Goal: Task Accomplishment & Management: Complete application form

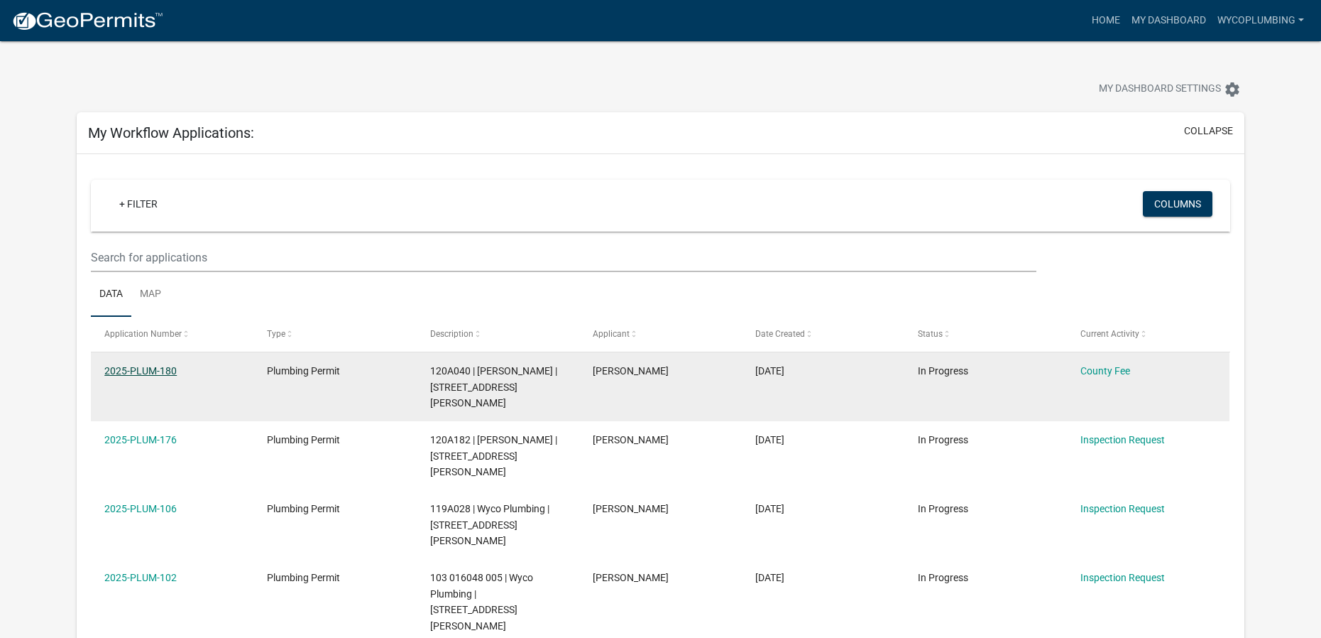
click at [119, 367] on link "2025-PLUM-180" at bounding box center [140, 370] width 72 height 11
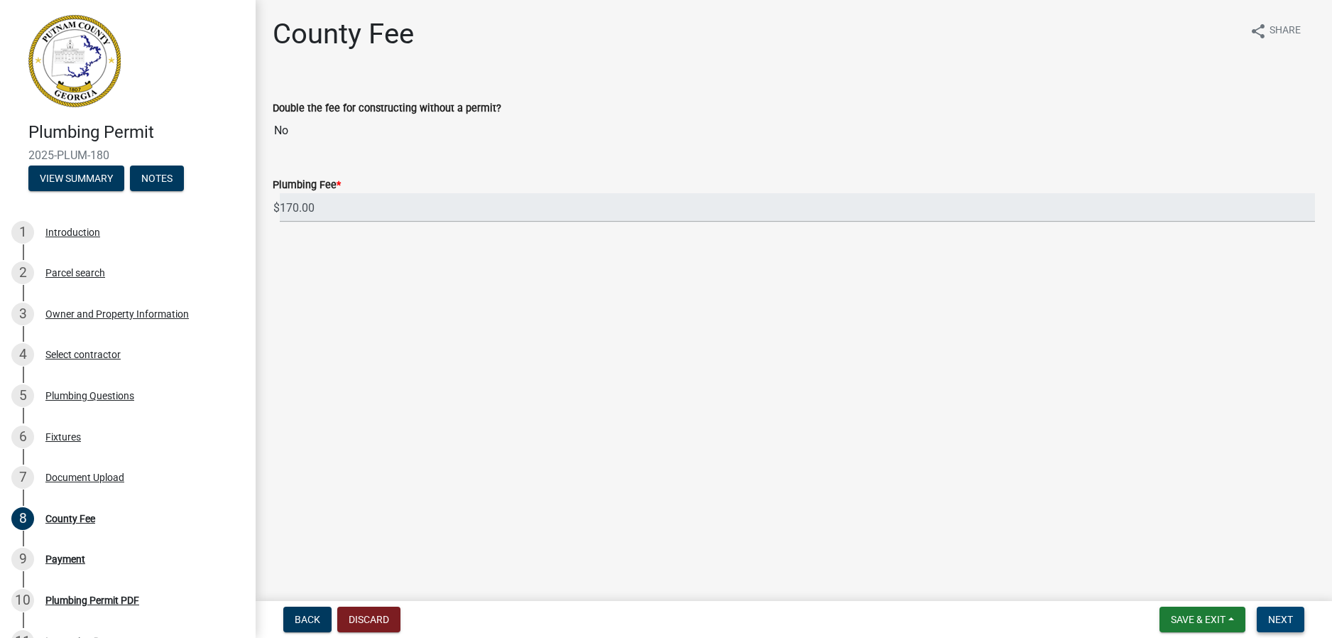
click at [1289, 620] on span "Next" at bounding box center [1280, 618] width 25 height 11
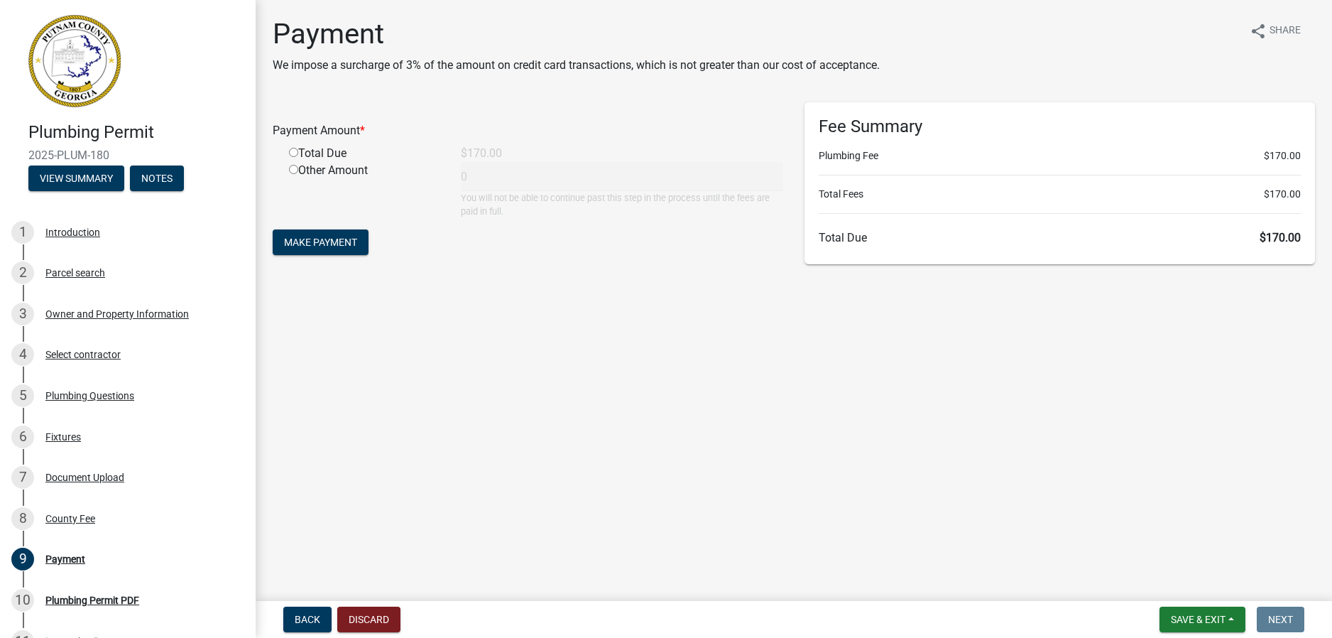
click at [307, 146] on div "Total Due" at bounding box center [364, 153] width 172 height 17
click at [294, 149] on input "radio" at bounding box center [293, 152] width 9 height 9
radio input "true"
type input "170"
click at [354, 239] on span "Make Payment" at bounding box center [320, 241] width 73 height 11
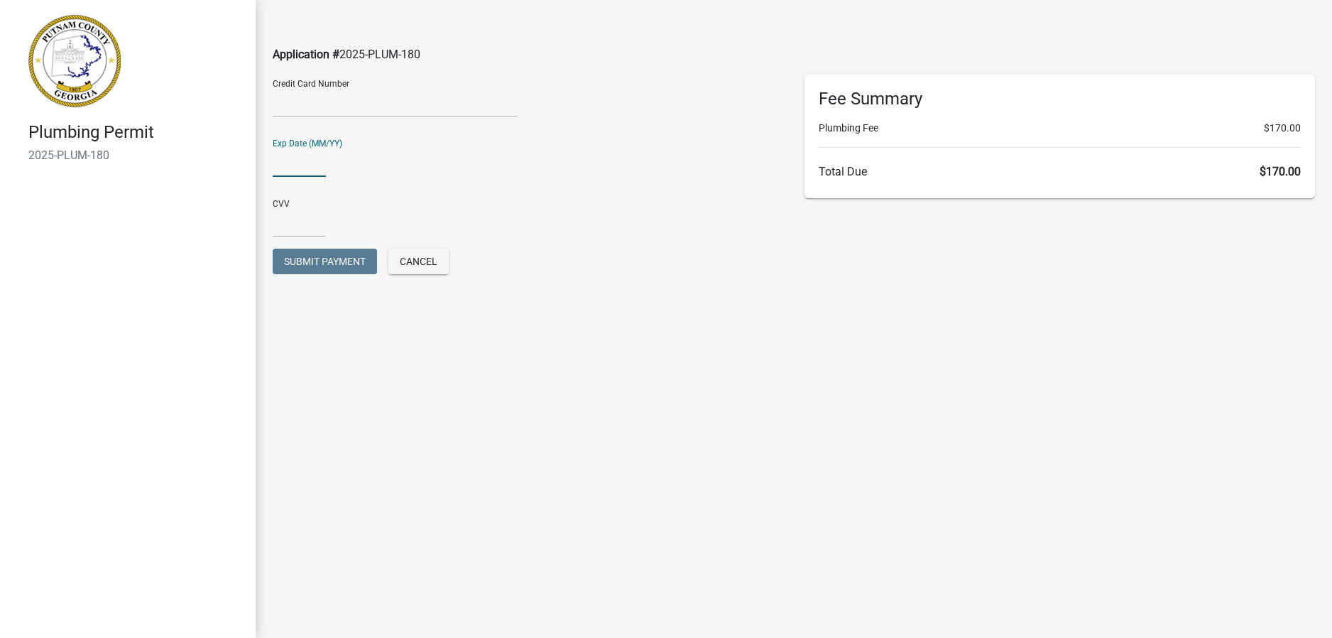
click at [307, 173] on input "text" at bounding box center [299, 162] width 53 height 29
click at [297, 222] on input "text" at bounding box center [299, 222] width 53 height 29
click at [284, 166] on input "0127" at bounding box center [299, 162] width 53 height 29
type input "01/27"
click at [320, 209] on input "text" at bounding box center [299, 222] width 53 height 29
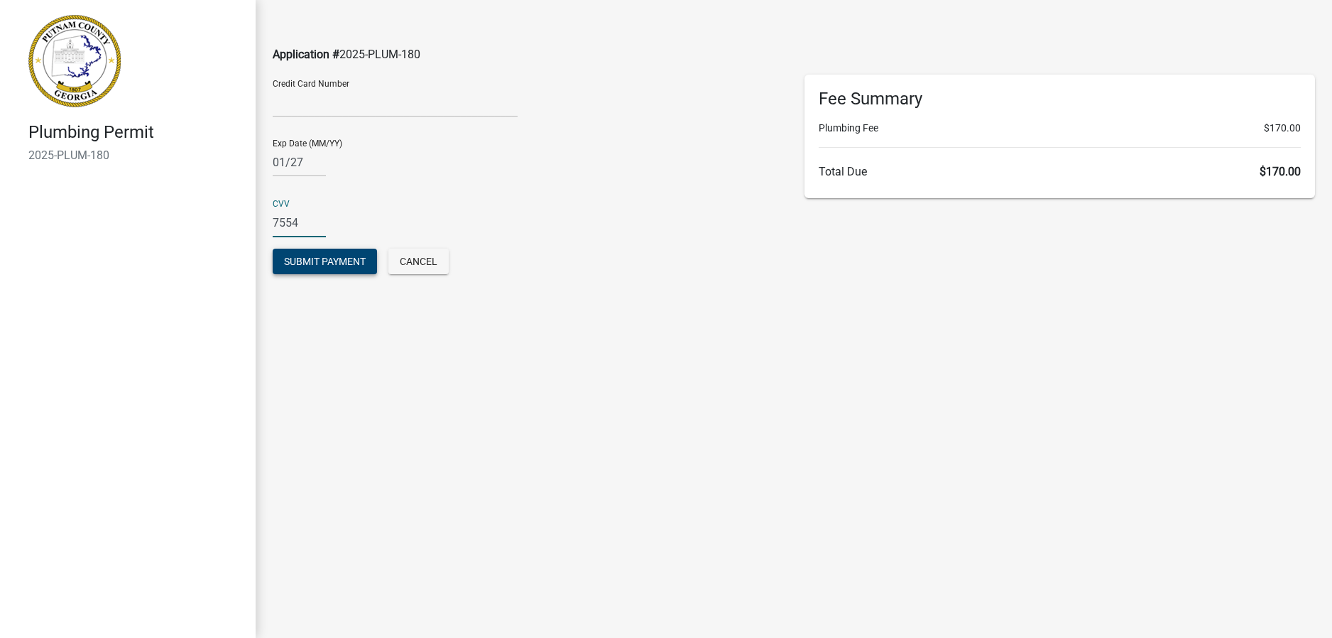
type input "7554"
click at [335, 256] on span "Submit Payment" at bounding box center [325, 261] width 82 height 11
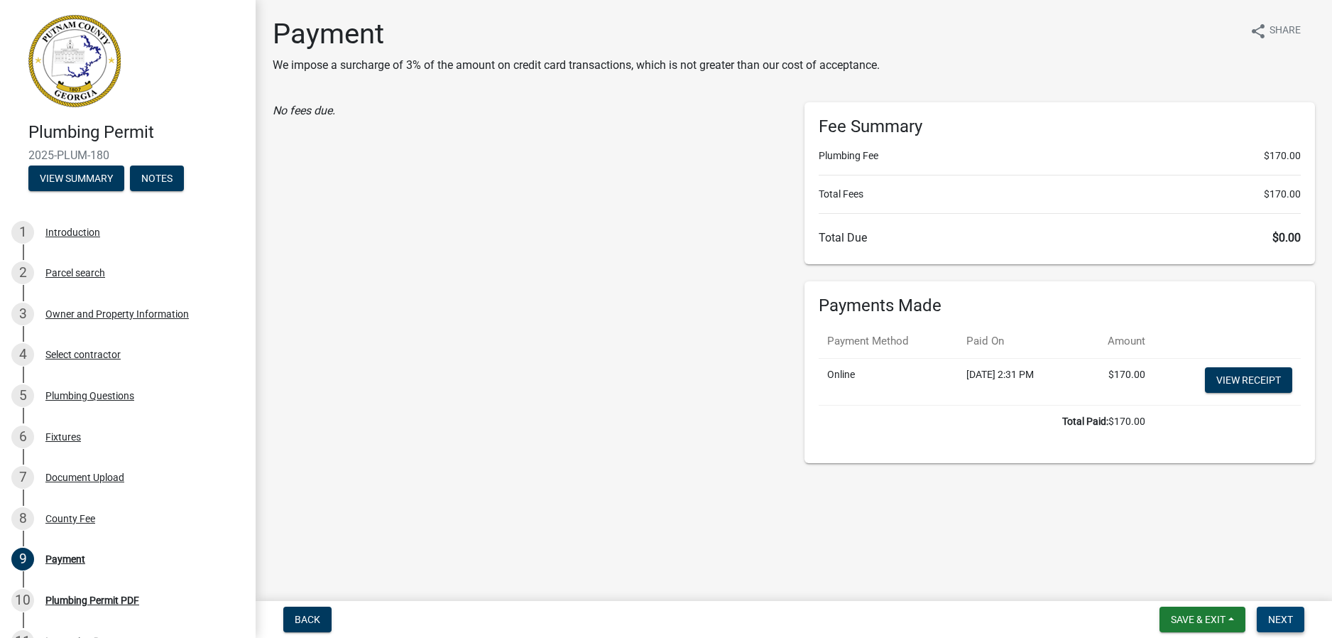
click at [1286, 620] on span "Next" at bounding box center [1280, 618] width 25 height 11
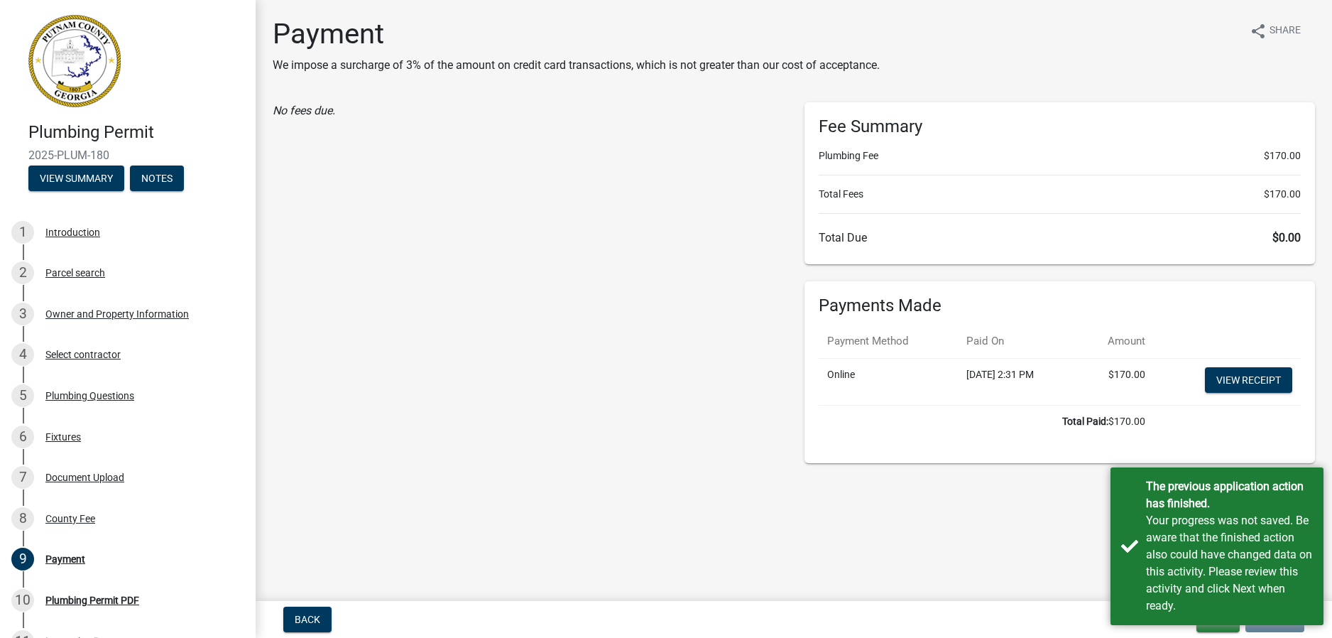
click at [1032, 510] on main "Payment We impose a surcharge of 3% of the amount on credit card transactions, …" at bounding box center [794, 297] width 1076 height 595
click at [80, 595] on div "Plumbing Permit PDF" at bounding box center [92, 600] width 94 height 10
drag, startPoint x: 80, startPoint y: 594, endPoint x: 120, endPoint y: 603, distance: 41.4
click at [120, 603] on div "Plumbing Permit PDF" at bounding box center [92, 600] width 94 height 10
click at [104, 599] on div "Plumbing Permit PDF" at bounding box center [92, 600] width 94 height 10
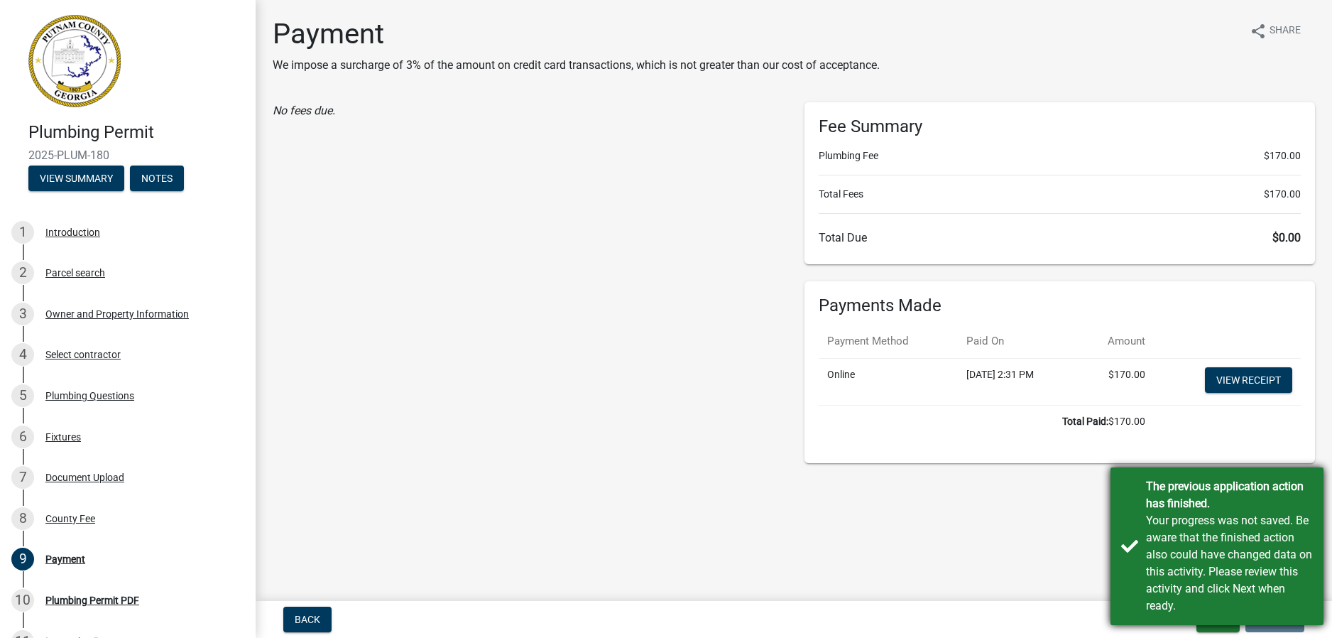
click at [1143, 580] on div "The previous application action has finished. Your progress was not saved. Be a…" at bounding box center [1216, 546] width 213 height 158
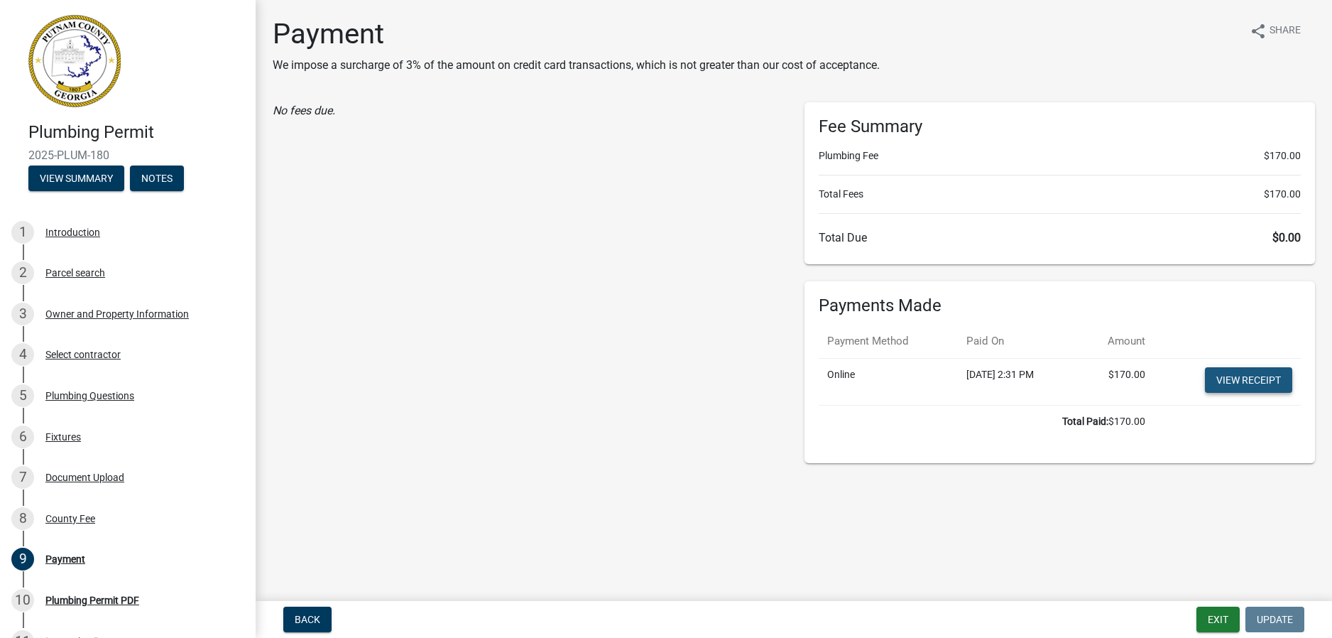
click at [1257, 378] on link "View receipt" at bounding box center [1248, 380] width 87 height 26
click at [78, 227] on div "Introduction" at bounding box center [72, 232] width 55 height 10
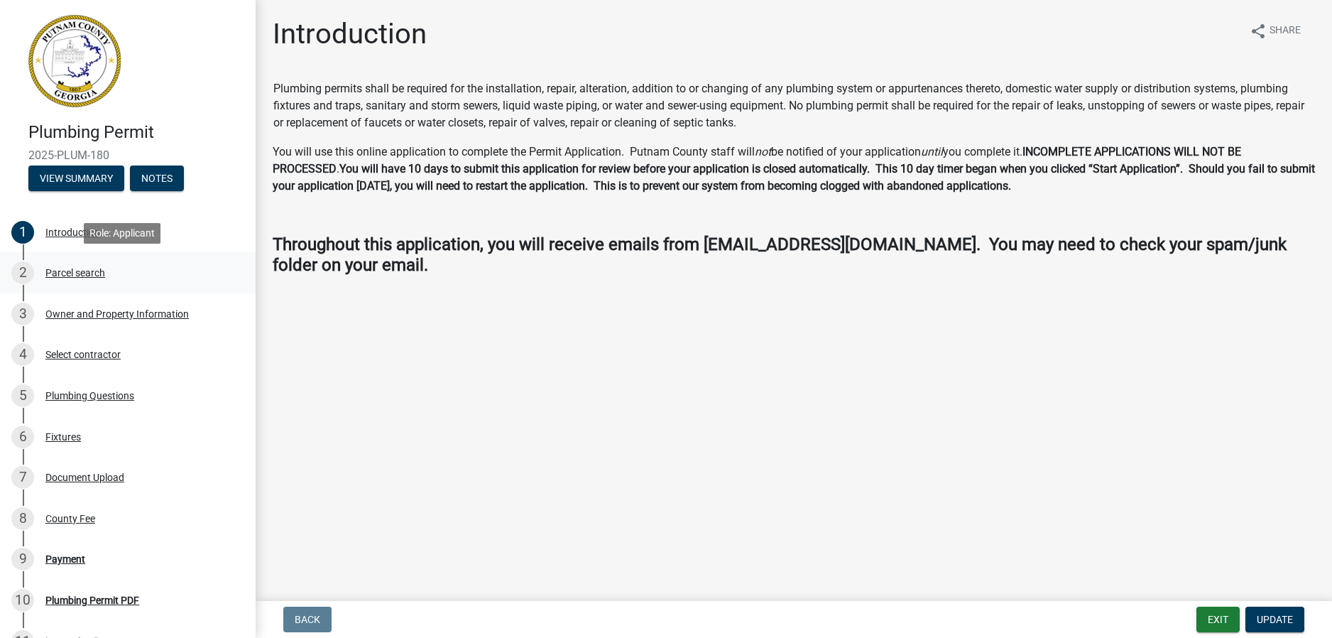
click at [114, 280] on div "2 Parcel search" at bounding box center [121, 272] width 221 height 23
